Goal: Task Accomplishment & Management: Use online tool/utility

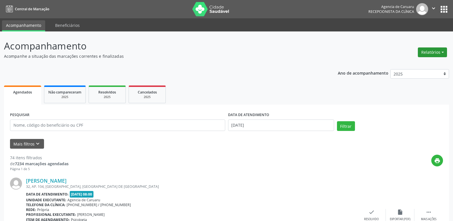
click at [427, 55] on button "Relatórios" at bounding box center [432, 52] width 29 height 10
click at [418, 66] on link "Agendamentos" at bounding box center [416, 65] width 61 height 8
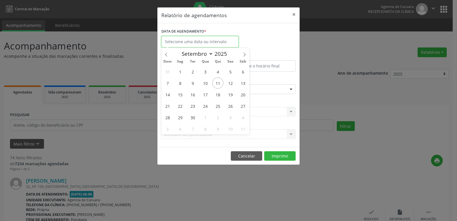
click at [210, 41] on input "text" at bounding box center [200, 41] width 77 height 11
click at [215, 83] on span "11" at bounding box center [217, 82] width 11 height 11
type input "[DATE]"
click at [215, 83] on span "11" at bounding box center [217, 82] width 11 height 11
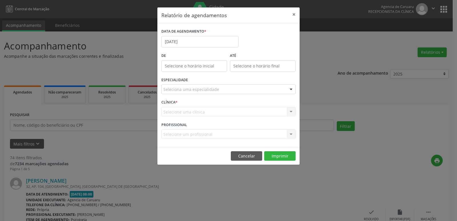
click at [291, 91] on div at bounding box center [291, 90] width 9 height 10
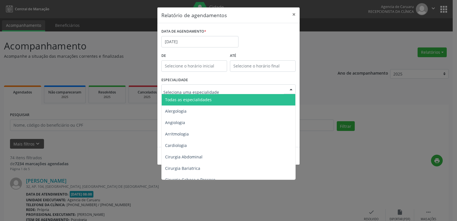
click at [269, 99] on span "Todas as especialidades" at bounding box center [229, 99] width 135 height 11
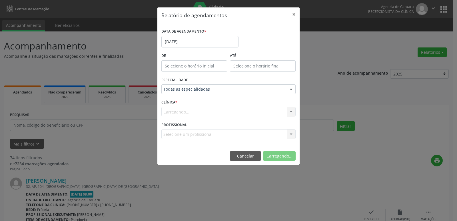
click at [269, 99] on form "DATA DE AGENDAMENTO * [DATE] De ATÉ ESPECIALIDADE Todas as especialidades Todas…" at bounding box center [229, 85] width 134 height 116
click at [276, 156] on button "Imprimir" at bounding box center [279, 156] width 31 height 10
